Goal: Task Accomplishment & Management: Manage account settings

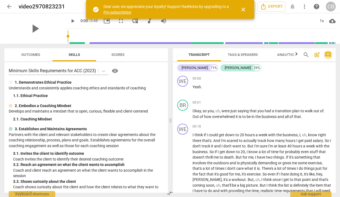
click at [328, 55] on span "comment" at bounding box center [327, 55] width 7 height 7
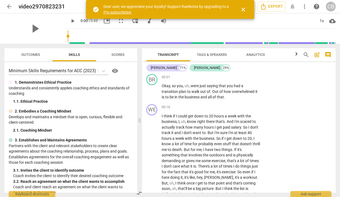
scroll to position [31, 0]
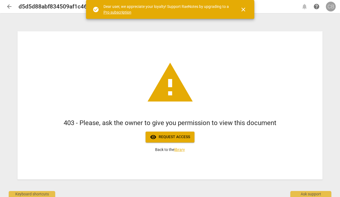
click at [332, 5] on div "CB" at bounding box center [330, 7] width 10 height 10
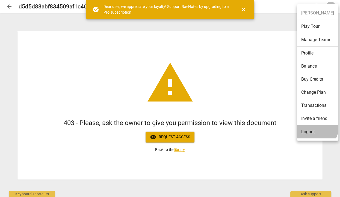
click at [311, 127] on li "Logout" at bounding box center [317, 132] width 41 height 13
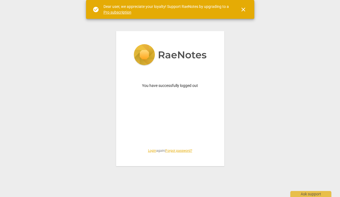
click at [149, 151] on link "Login" at bounding box center [152, 151] width 8 height 4
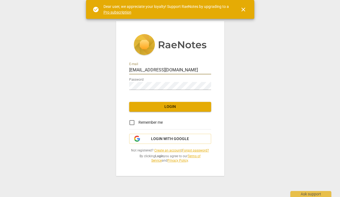
click at [165, 69] on input "cate@coachacademy.com" at bounding box center [170, 71] width 82 height 8
type input "cate@canadacoachacademy.com"
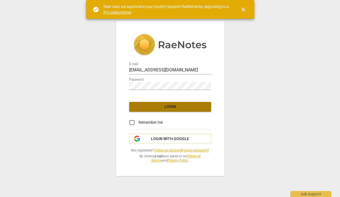
click at [165, 109] on span "Login" at bounding box center [169, 106] width 73 height 5
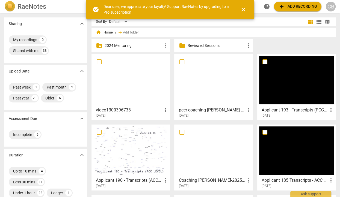
click at [139, 104] on div at bounding box center [130, 80] width 74 height 48
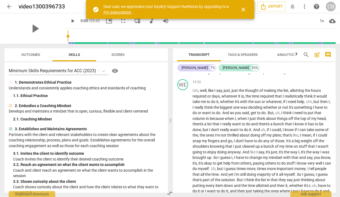
scroll to position [1359, 0]
